Goal: Information Seeking & Learning: Learn about a topic

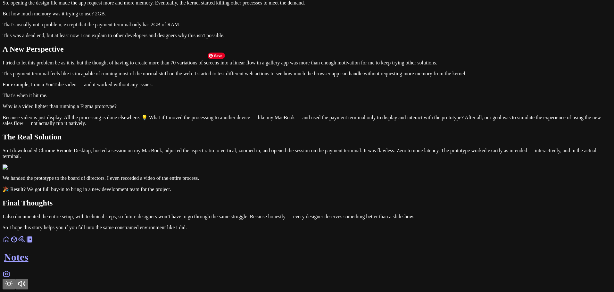
scroll to position [513, 0]
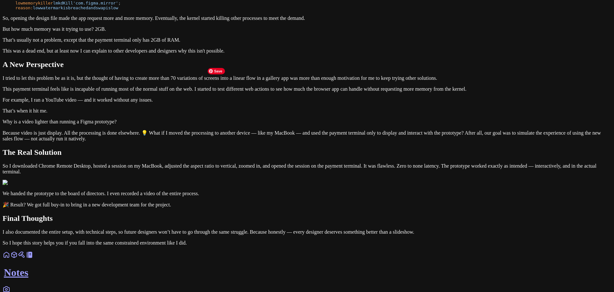
scroll to position [385, 0]
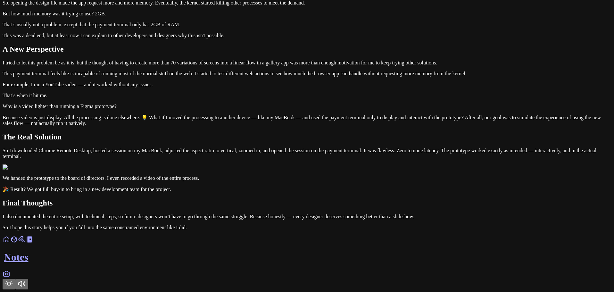
scroll to position [704, 0]
drag, startPoint x: 279, startPoint y: 189, endPoint x: 172, endPoint y: 168, distance: 109.8
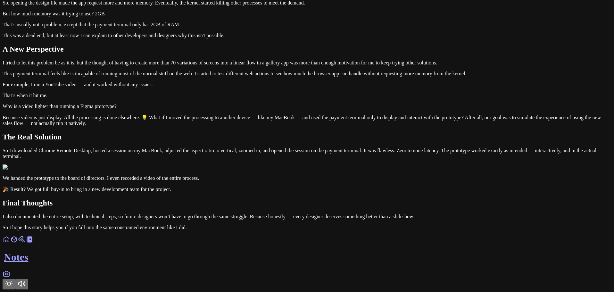
click at [13, 280] on icon "Toggle Theme" at bounding box center [9, 284] width 8 height 8
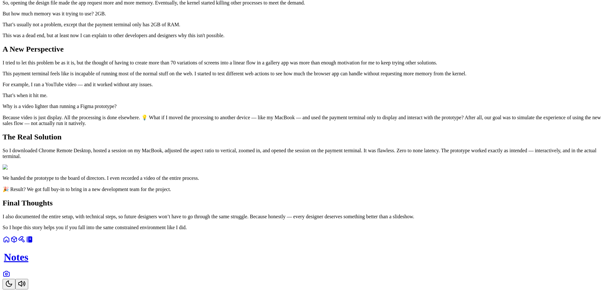
click at [13, 280] on icon "Toggle Theme" at bounding box center [9, 284] width 8 height 8
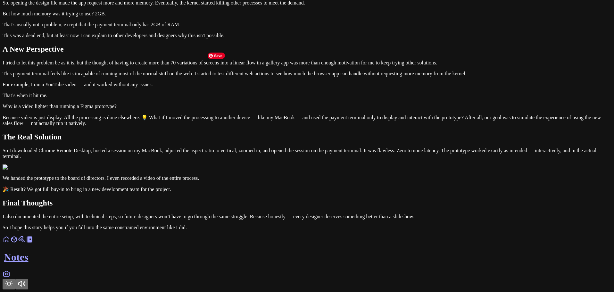
scroll to position [640, 0]
drag, startPoint x: 355, startPoint y: 155, endPoint x: 181, endPoint y: 146, distance: 174.0
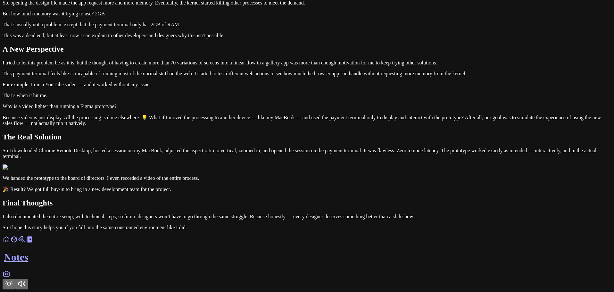
drag, startPoint x: 312, startPoint y: 174, endPoint x: 201, endPoint y: 173, distance: 111.6
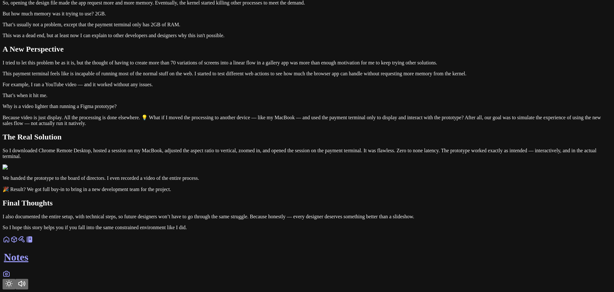
drag, startPoint x: 346, startPoint y: 108, endPoint x: 188, endPoint y: 76, distance: 161.5
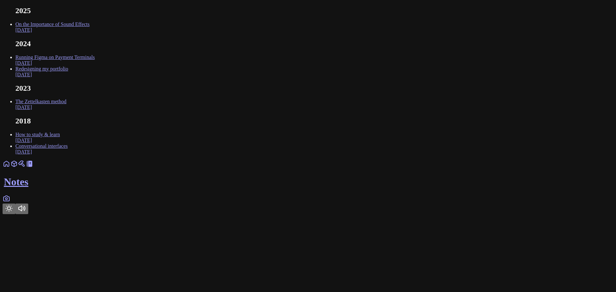
click at [95, 66] on link "Running Figma on Payment Terminals [DATE]" at bounding box center [54, 60] width 79 height 11
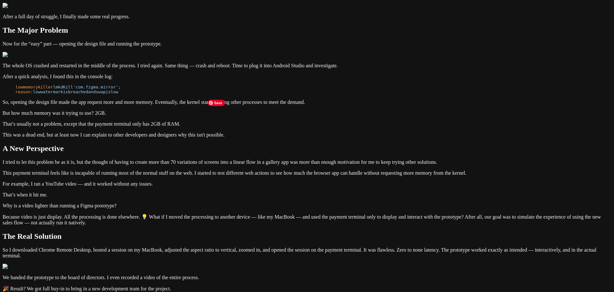
scroll to position [898, 0]
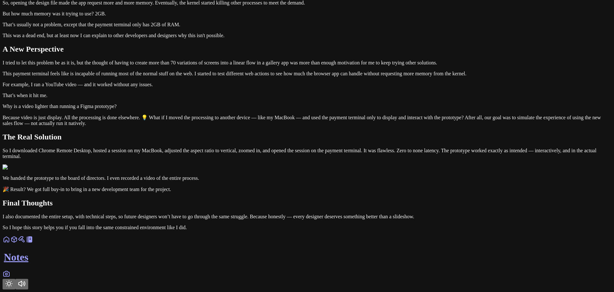
scroll to position [1058, 0]
drag, startPoint x: 394, startPoint y: 131, endPoint x: 218, endPoint y: 136, distance: 175.8
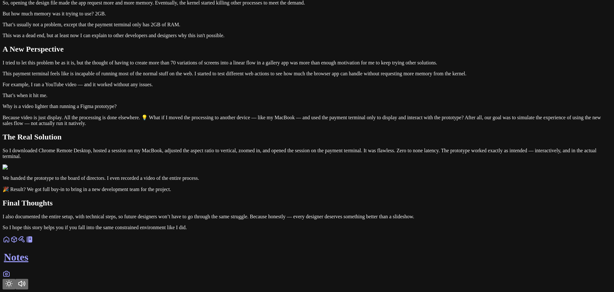
scroll to position [1155, 0]
drag, startPoint x: 281, startPoint y: 121, endPoint x: 227, endPoint y: 125, distance: 53.4
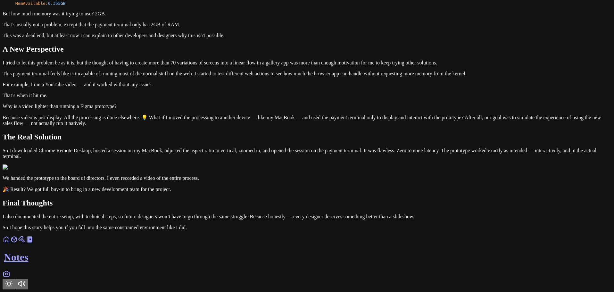
drag, startPoint x: 283, startPoint y: 136, endPoint x: 173, endPoint y: 115, distance: 111.9
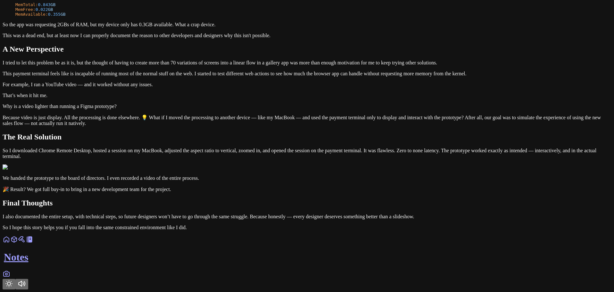
click at [307, 66] on p "I tried to let this problem be as it is, but the thought of having to create mo…" at bounding box center [307, 63] width 609 height 6
click at [15, 280] on button "Toggle Theme" at bounding box center [9, 284] width 13 height 11
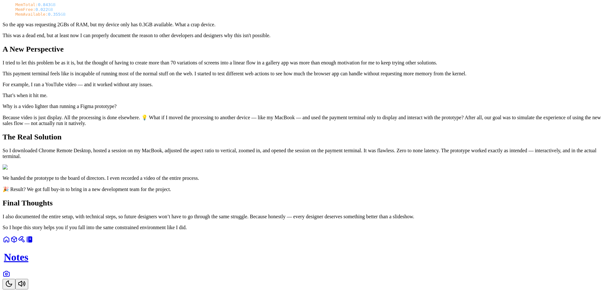
drag, startPoint x: 333, startPoint y: 84, endPoint x: 215, endPoint y: 75, distance: 118.4
drag, startPoint x: 317, startPoint y: 69, endPoint x: 382, endPoint y: 78, distance: 65.4
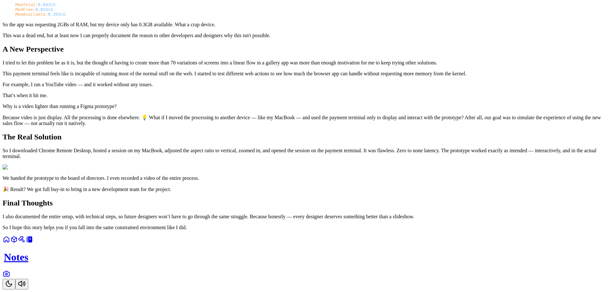
click at [15, 280] on button "Toggle Theme" at bounding box center [9, 284] width 13 height 11
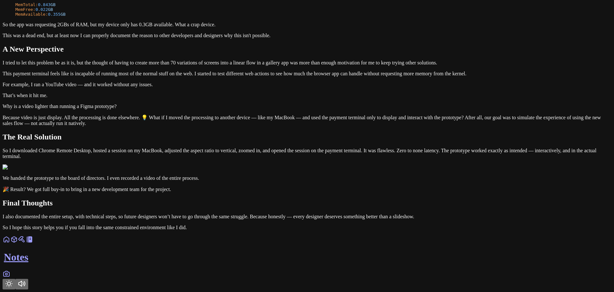
click at [15, 280] on button "Toggle Theme" at bounding box center [9, 284] width 13 height 11
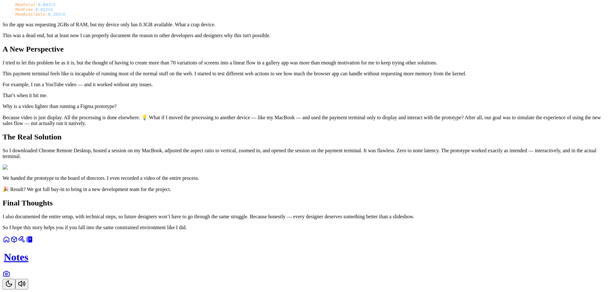
click at [15, 280] on button "Toggle Theme" at bounding box center [9, 284] width 13 height 11
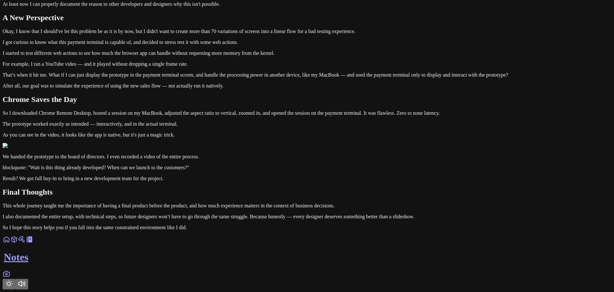
scroll to position [1813, 0]
click at [405, 203] on p "This whole journey taught me the importance of having a final product before th…" at bounding box center [307, 206] width 609 height 6
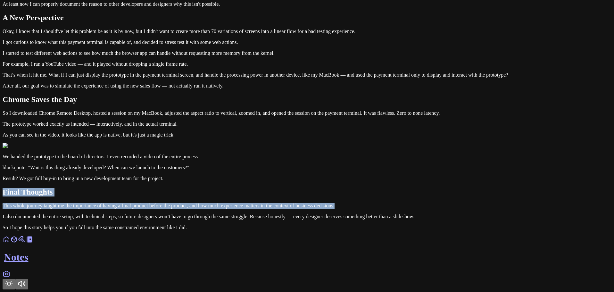
drag, startPoint x: 382, startPoint y: 199, endPoint x: 163, endPoint y: 165, distance: 221.3
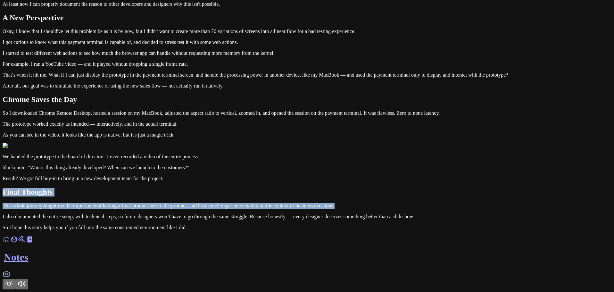
drag, startPoint x: 364, startPoint y: 198, endPoint x: 190, endPoint y: 171, distance: 176.2
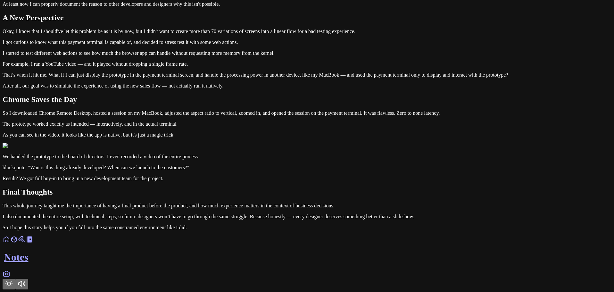
click at [290, 220] on p "I also documented the entire setup, with technical steps, so future designers w…" at bounding box center [307, 217] width 609 height 6
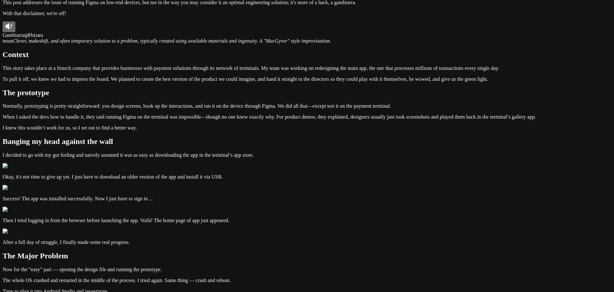
scroll to position [0, 0]
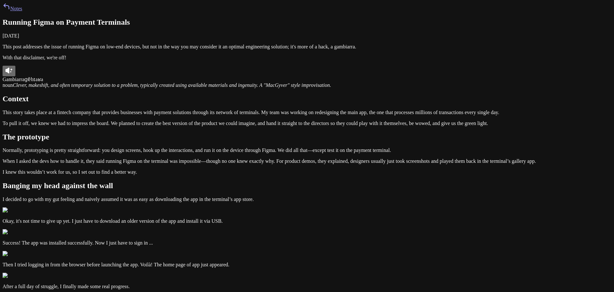
click at [22, 11] on link "Notes" at bounding box center [13, 8] width 20 height 5
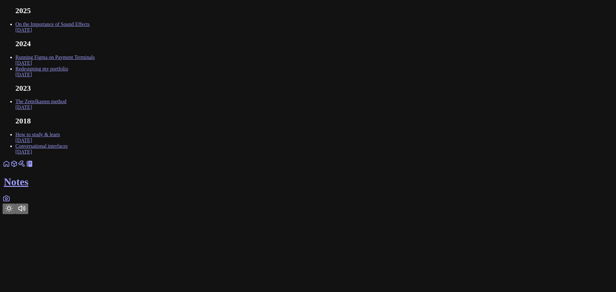
click at [95, 66] on link "Running Figma on Payment Terminals [DATE]" at bounding box center [54, 60] width 79 height 11
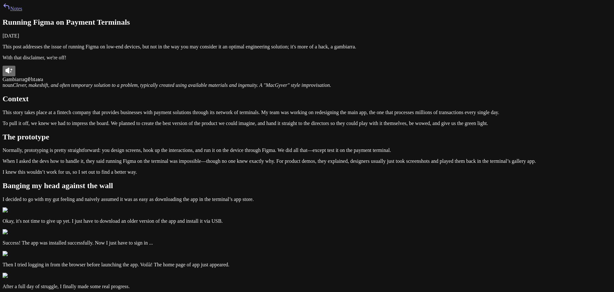
click at [9, 73] on icon at bounding box center [7, 71] width 4 height 6
drag, startPoint x: 204, startPoint y: 140, endPoint x: 207, endPoint y: 141, distance: 3.6
click at [15, 76] on button at bounding box center [9, 71] width 13 height 11
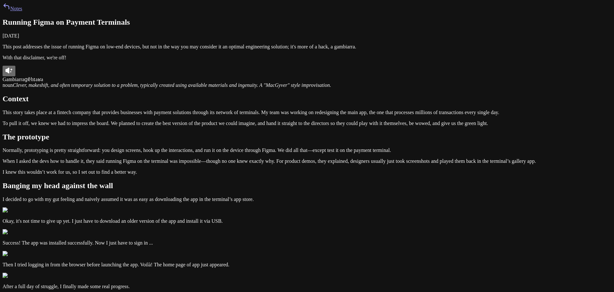
click at [22, 11] on link "Notes" at bounding box center [13, 8] width 20 height 5
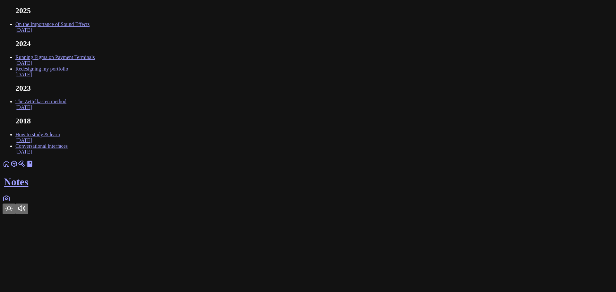
click at [89, 33] on link "On the Importance of Sound Effects Feb 2025" at bounding box center [52, 26] width 74 height 11
click at [95, 66] on link "Running Figma on Payment Terminals [DATE]" at bounding box center [54, 60] width 79 height 11
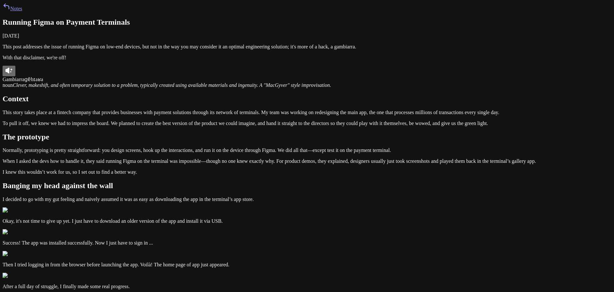
click at [22, 11] on link "Notes" at bounding box center [13, 8] width 20 height 5
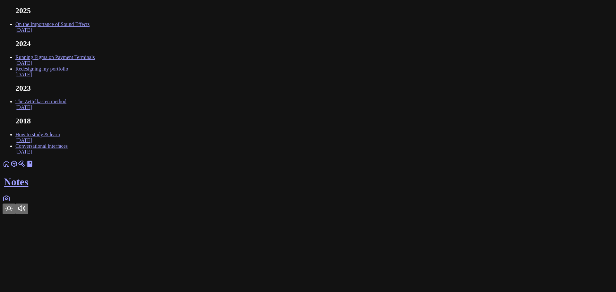
click at [68, 77] on link "Redesigning my portfolio Sep 2024" at bounding box center [41, 71] width 53 height 11
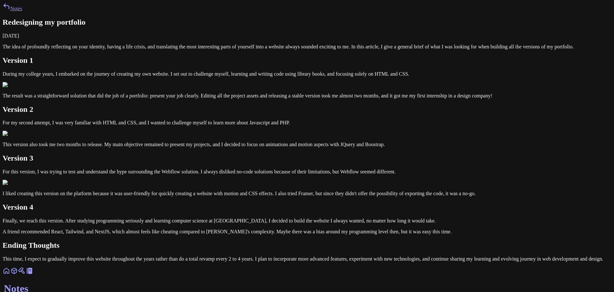
click at [22, 11] on link "Notes" at bounding box center [13, 8] width 20 height 5
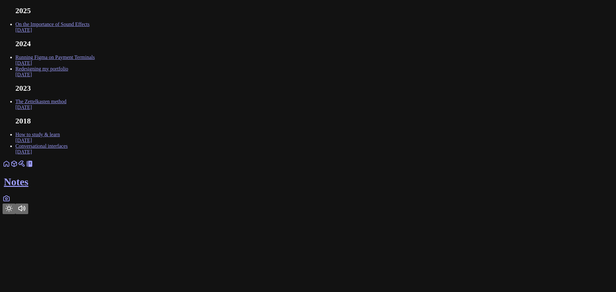
click at [233, 37] on ul "2025 On the Importance of Sound Effects Feb 2025 2024 Running Figma on Payment …" at bounding box center [308, 80] width 611 height 148
click at [89, 33] on link "On the Importance of Sound Effects Feb 2025" at bounding box center [52, 26] width 74 height 11
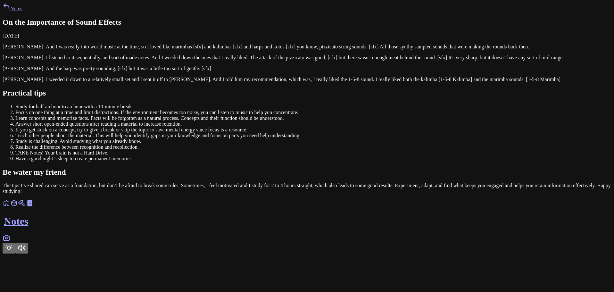
click at [22, 11] on link "Notes" at bounding box center [13, 8] width 20 height 5
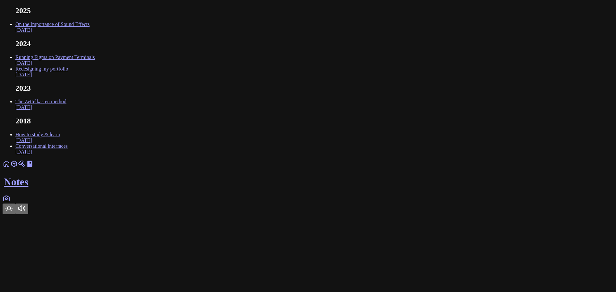
click at [9, 201] on icon at bounding box center [7, 198] width 6 height 5
click at [350, 217] on html "2025 On the Importance of Sound Effects Feb 2025 2024 Running Figma on Payment …" at bounding box center [308, 108] width 616 height 217
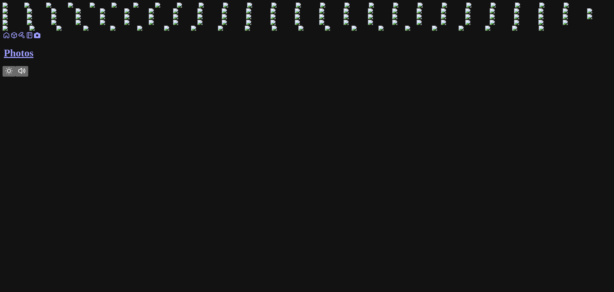
click at [26, 39] on icon at bounding box center [22, 35] width 8 height 8
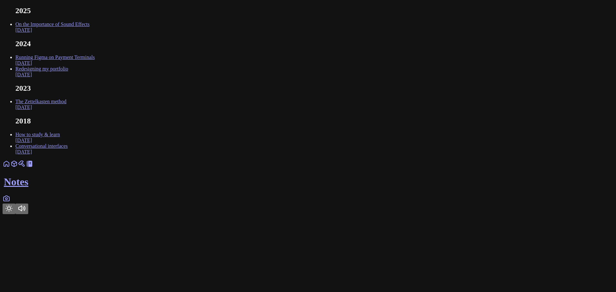
click at [95, 66] on link "Running Figma on Payment Terminals [DATE]" at bounding box center [54, 60] width 79 height 11
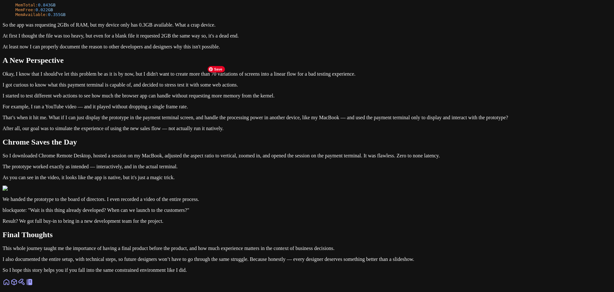
scroll to position [385, 0]
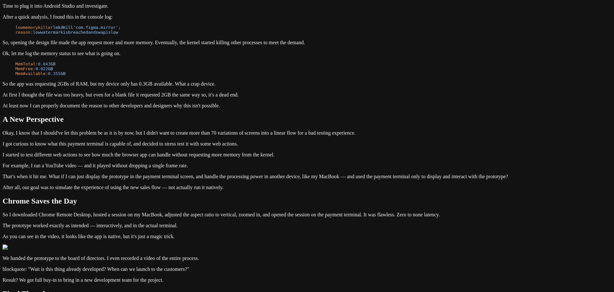
scroll to position [353, 0]
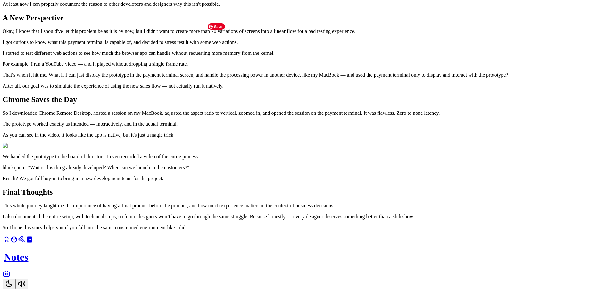
scroll to position [770, 0]
click at [15, 282] on button "Toggle Theme" at bounding box center [9, 284] width 13 height 11
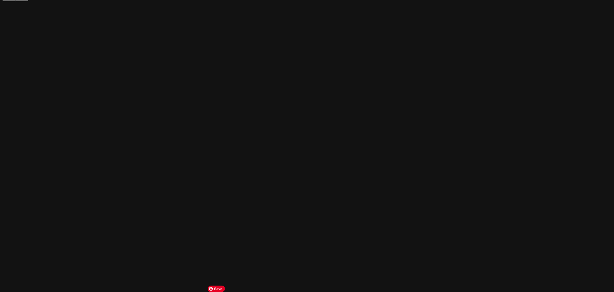
scroll to position [1090, 0]
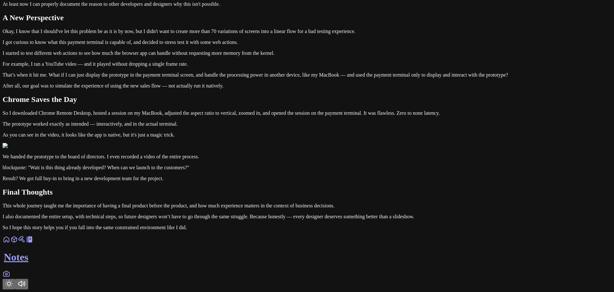
drag, startPoint x: 206, startPoint y: 101, endPoint x: 263, endPoint y: 103, distance: 57.4
drag, startPoint x: 280, startPoint y: 79, endPoint x: 161, endPoint y: 75, distance: 119.0
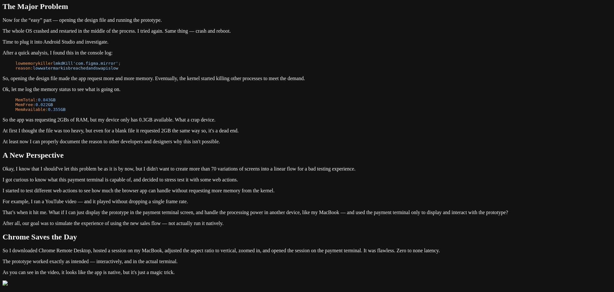
scroll to position [289, 0]
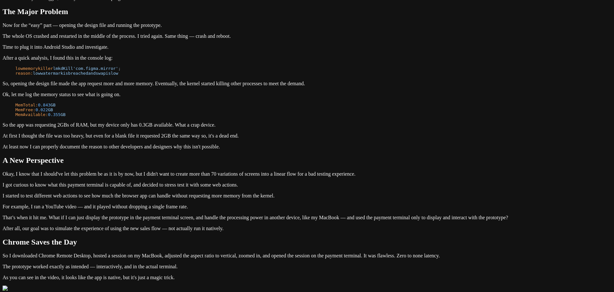
drag, startPoint x: 206, startPoint y: 8, endPoint x: 224, endPoint y: 51, distance: 47.0
click at [224, 51] on article "Running Figma on Payment Terminals October 26, 2024 This post addresses the iss…" at bounding box center [307, 51] width 609 height 644
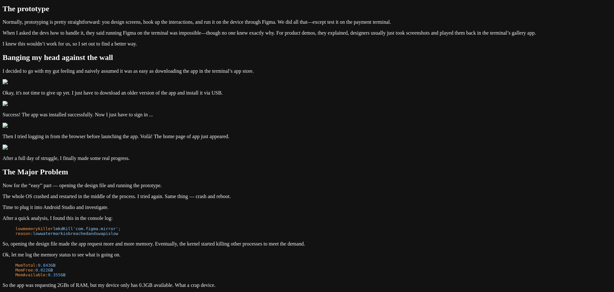
click at [186, 85] on div "Notes Running Figma on Payment Terminals October 26, 2024 This post addresses t…" at bounding box center [307, 203] width 609 height 659
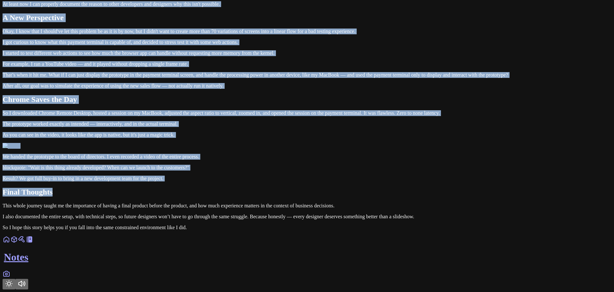
scroll to position [1813, 0]
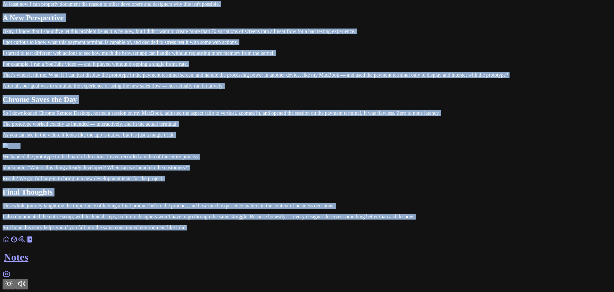
drag, startPoint x: 190, startPoint y: 50, endPoint x: 399, endPoint y: 254, distance: 292.3
copy article "Running Figma on Payment Terminals October 26, 2024 This post addresses the iss…"
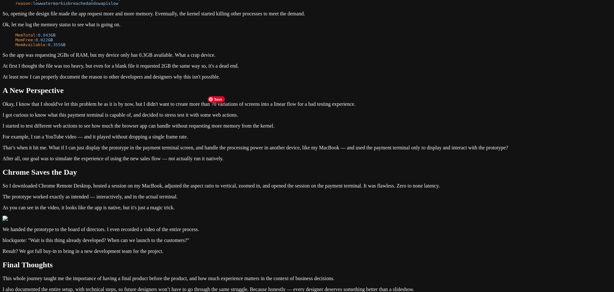
scroll to position [353, 0]
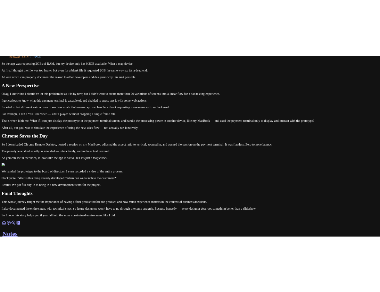
scroll to position [417, 0]
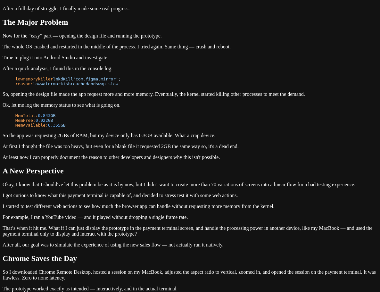
scroll to position [353, 0]
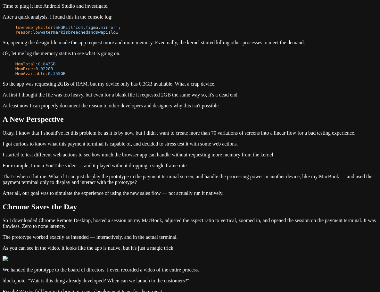
click at [324, 134] on div "Notes Running Figma on Payment Terminals [DATE] This post addresses the issue o…" at bounding box center [190, 0] width 375 height 700
click at [327, 126] on div "Notes Running Figma on Payment Terminals [DATE] This post addresses the issue o…" at bounding box center [190, 0] width 375 height 700
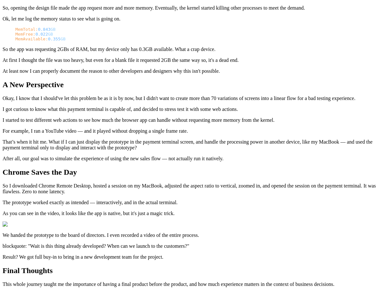
scroll to position [417, 0]
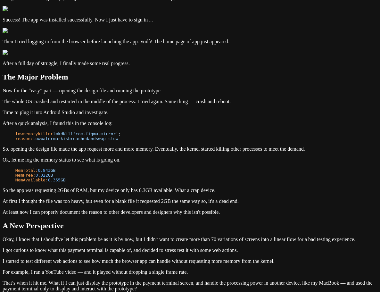
scroll to position [257, 0]
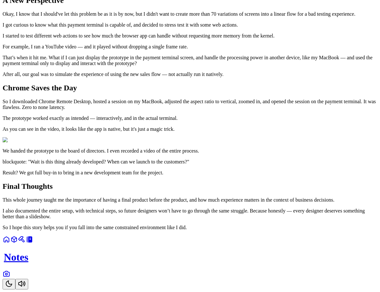
scroll to position [1813, 0]
click at [13, 280] on icon "Toggle Theme" at bounding box center [9, 284] width 8 height 8
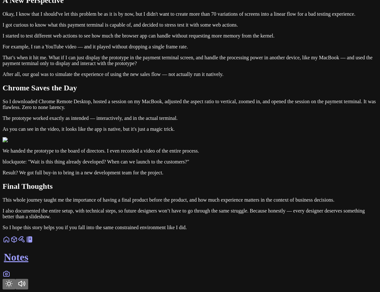
scroll to position [1810, 0]
click at [13, 280] on icon "Toggle Theme" at bounding box center [9, 284] width 8 height 8
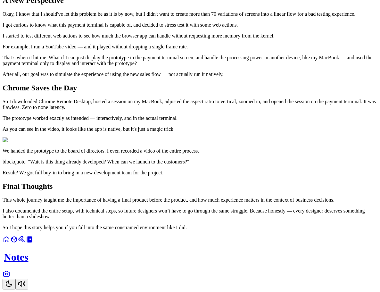
click at [12, 281] on icon "Toggle Theme" at bounding box center [9, 284] width 6 height 6
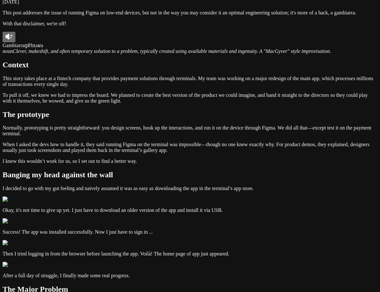
scroll to position [0, 0]
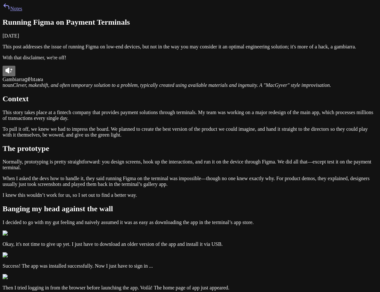
click at [22, 11] on link "Notes" at bounding box center [13, 8] width 20 height 5
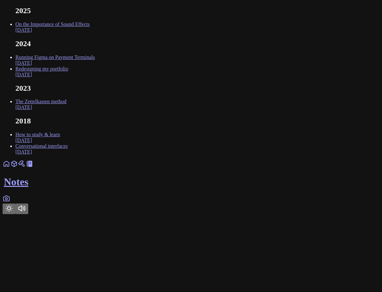
click at [95, 66] on link "Running Figma on Payment Terminals [DATE]" at bounding box center [54, 60] width 79 height 11
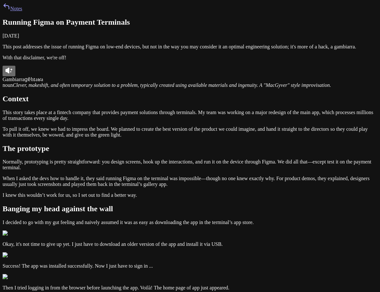
click at [9, 73] on icon at bounding box center [7, 71] width 4 height 6
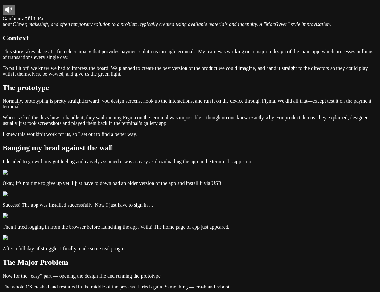
scroll to position [96, 0]
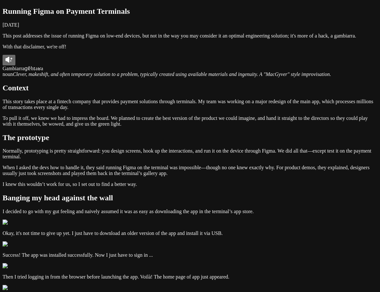
scroll to position [0, 0]
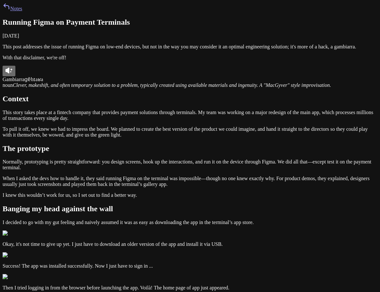
click at [13, 74] on icon at bounding box center [9, 71] width 8 height 8
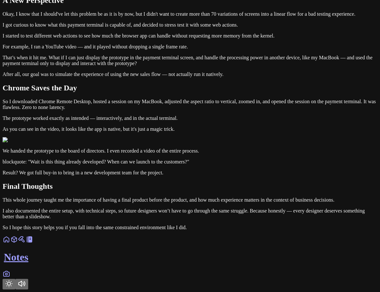
scroll to position [1107, 0]
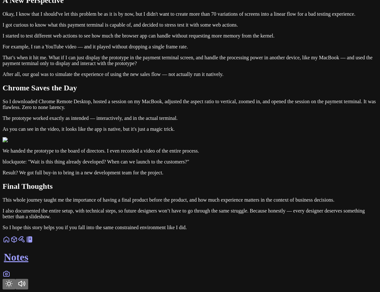
scroll to position [1235, 0]
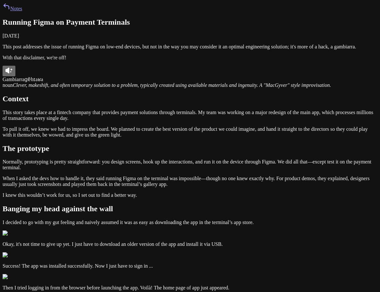
scroll to position [1235, 0]
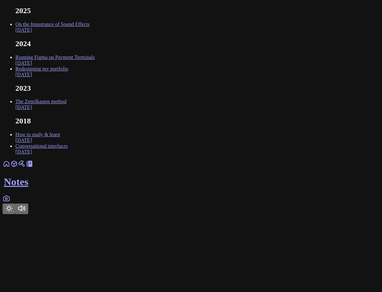
click at [95, 66] on link "Running Figma on Payment Terminals [DATE]" at bounding box center [54, 60] width 79 height 11
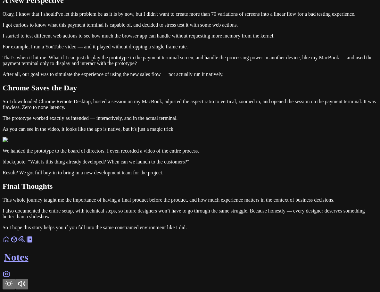
scroll to position [1507, 0]
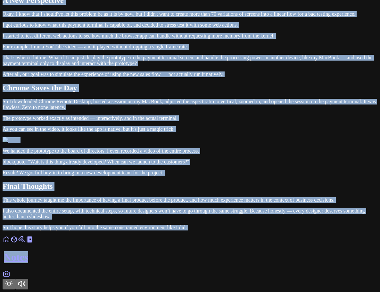
copy body "Lorem Ipsumdo Sitam co Adipisc Elitseddo Eiusmod 44, 0230 Temp inci utlaboree d…"
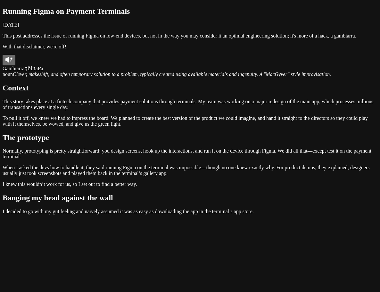
scroll to position [0, 0]
